Goal: Find contact information: Find contact information

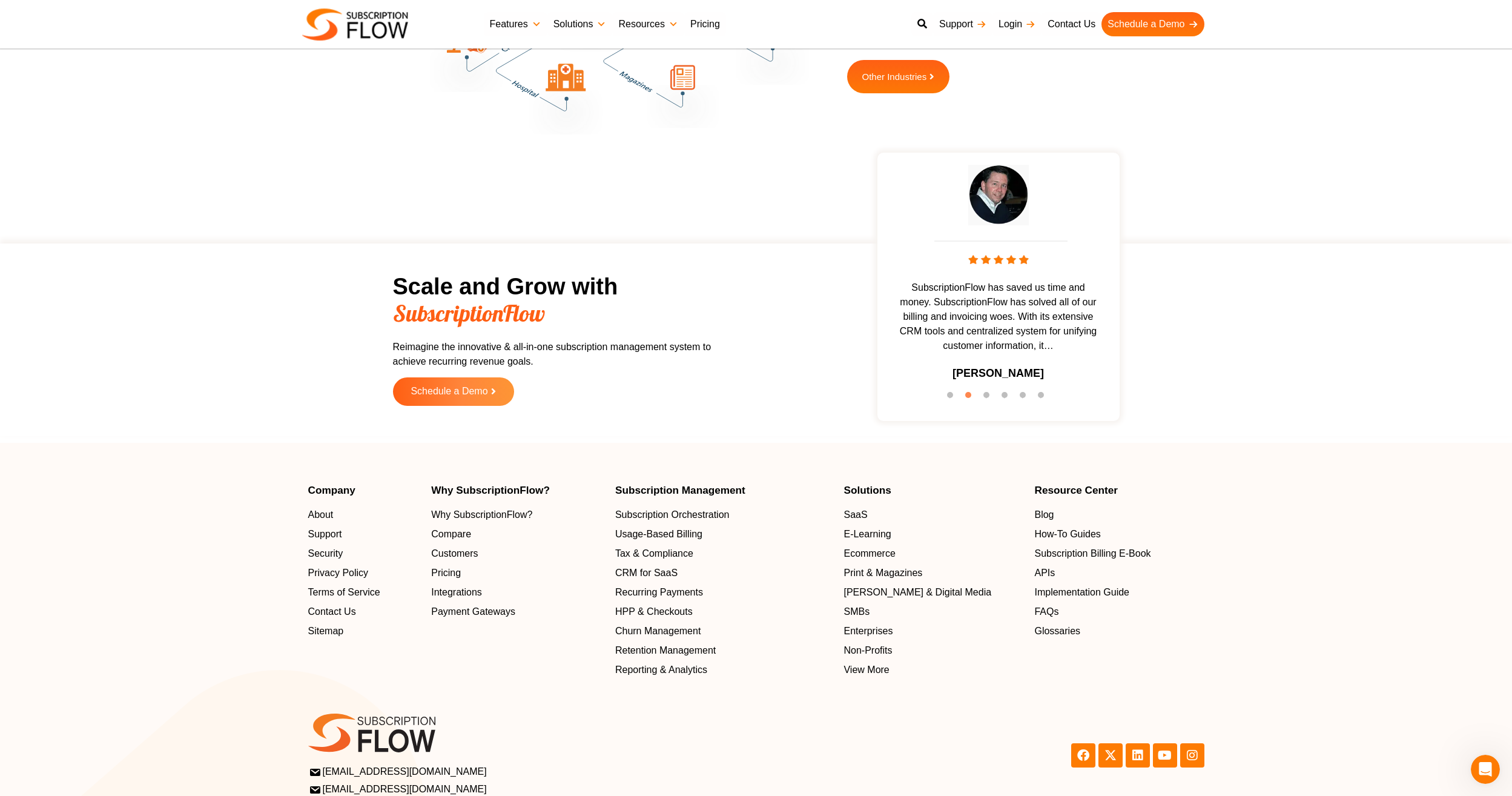
scroll to position [3666, 0]
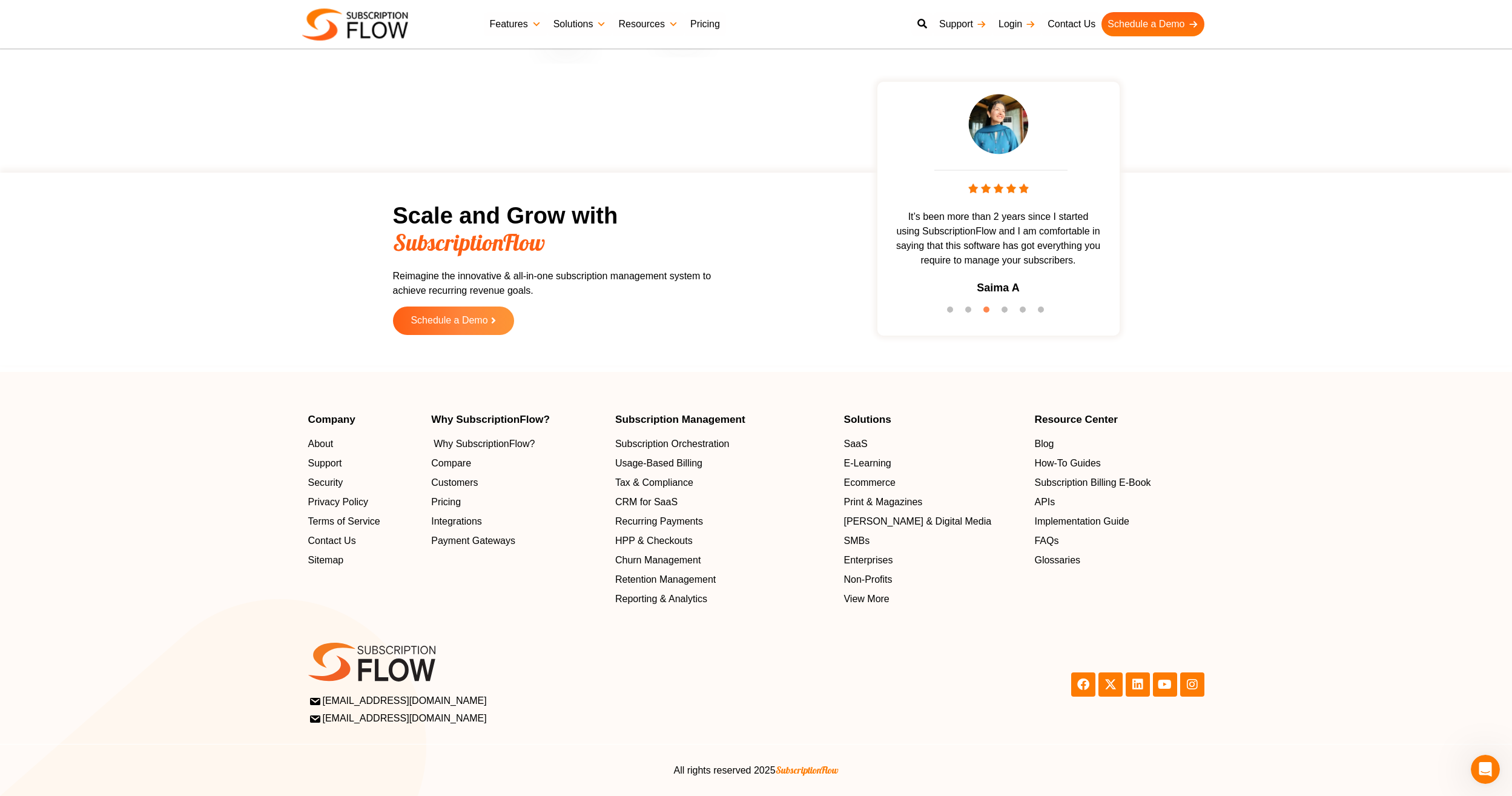
click at [461, 442] on span "Why SubscriptionFlow?" at bounding box center [484, 444] width 101 height 15
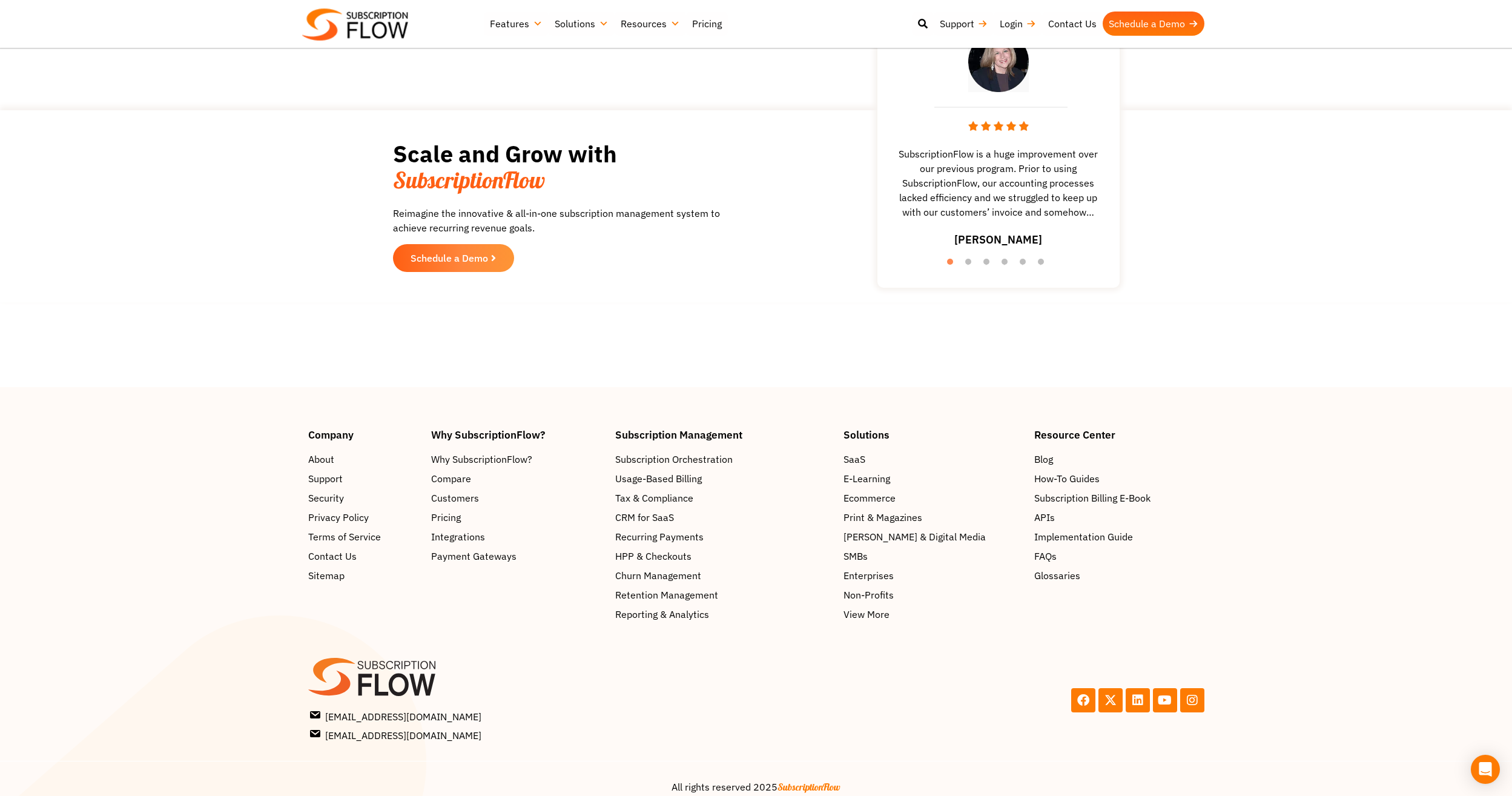
scroll to position [2043, 0]
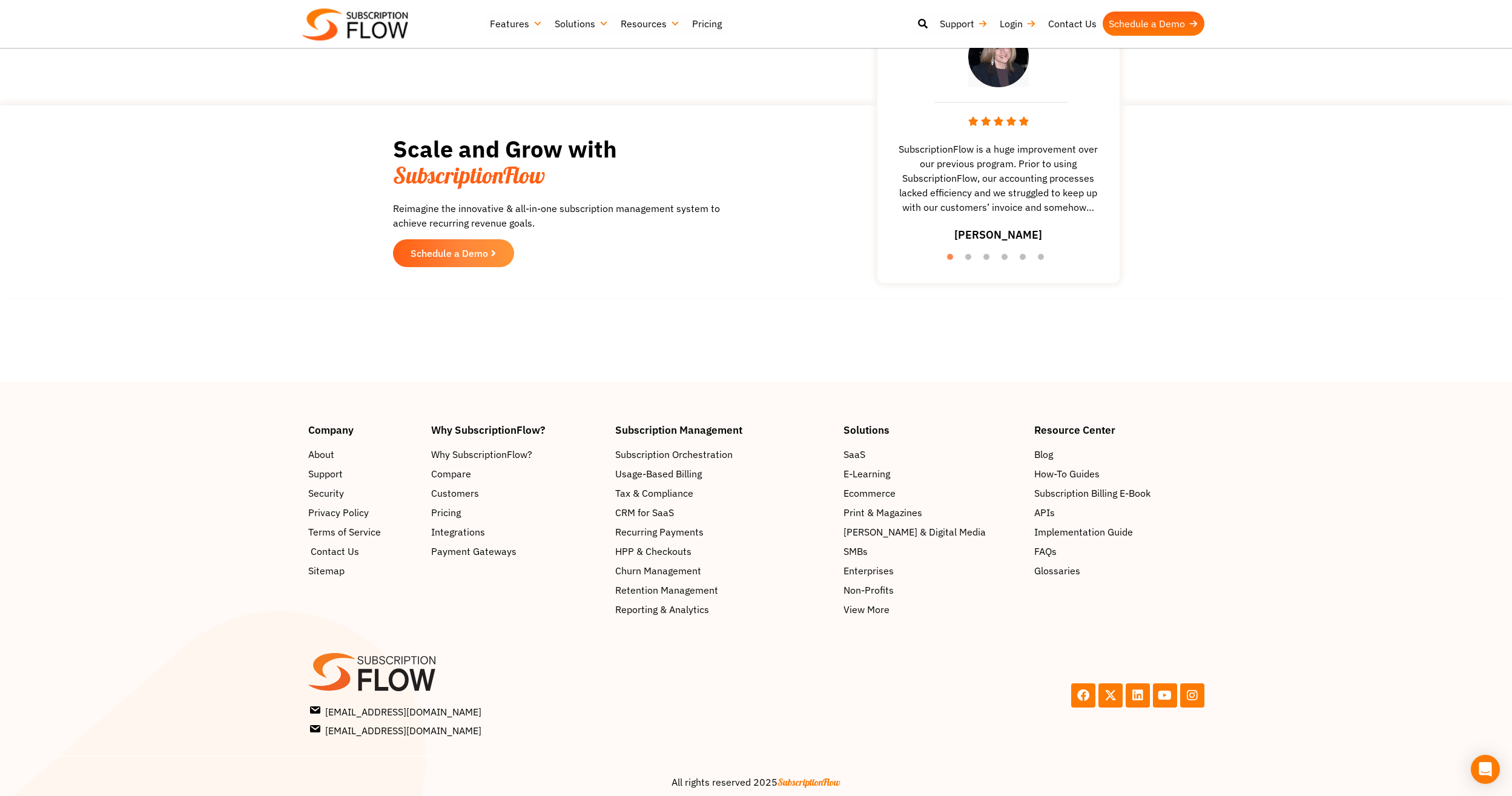
click at [336, 544] on span "Contact Us" at bounding box center [335, 552] width 48 height 15
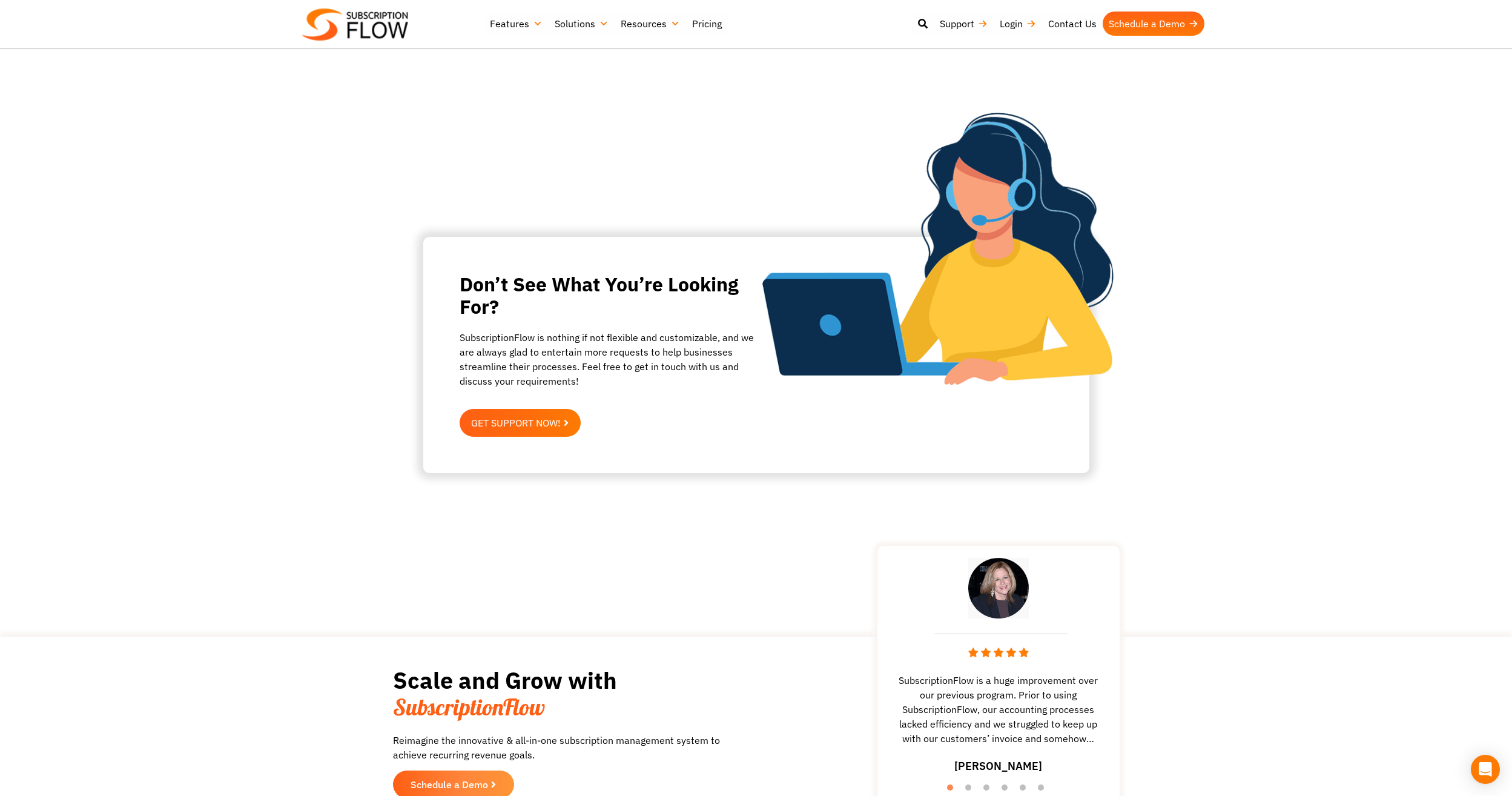
scroll to position [515, 0]
